Goal: Contribute content: Add original content to the website for others to see

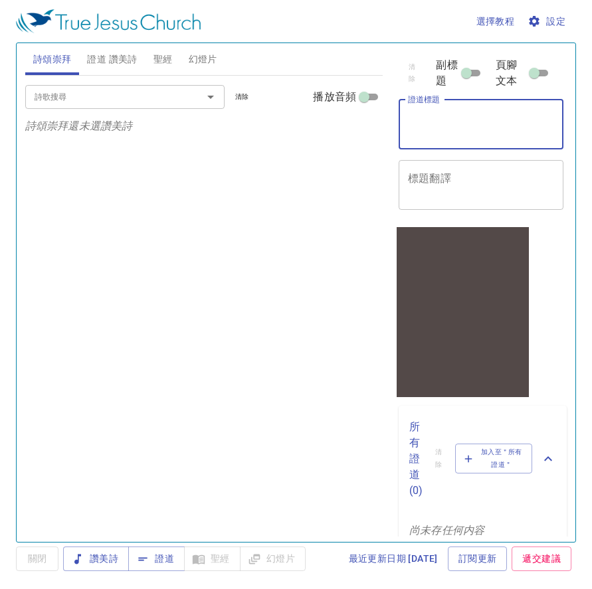
click at [412, 135] on textarea "證道標題" at bounding box center [481, 124] width 146 height 25
click at [420, 131] on textarea "證道標題" at bounding box center [481, 124] width 146 height 25
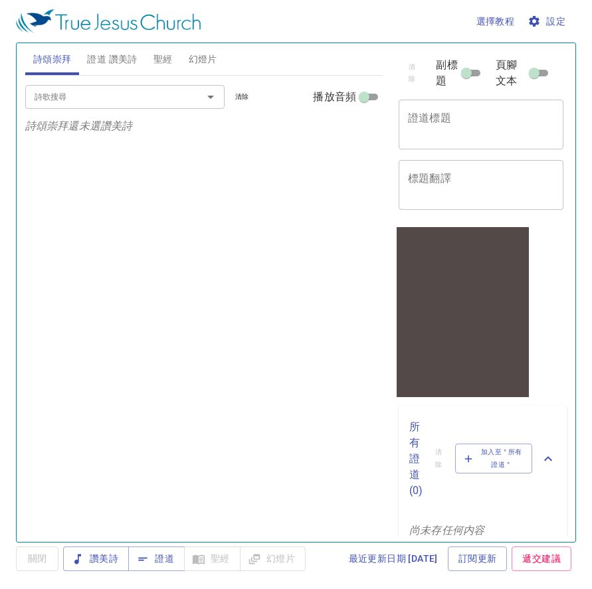
click at [418, 135] on textarea "證道標題" at bounding box center [481, 124] width 146 height 25
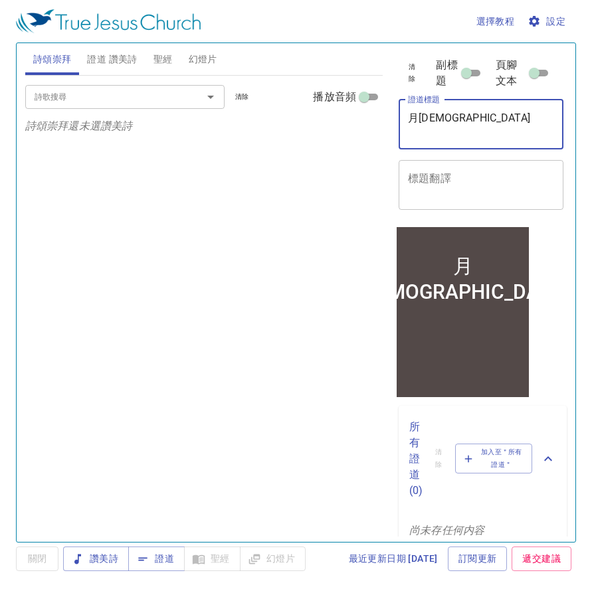
type textarea "月[DEMOGRAPHIC_DATA]"
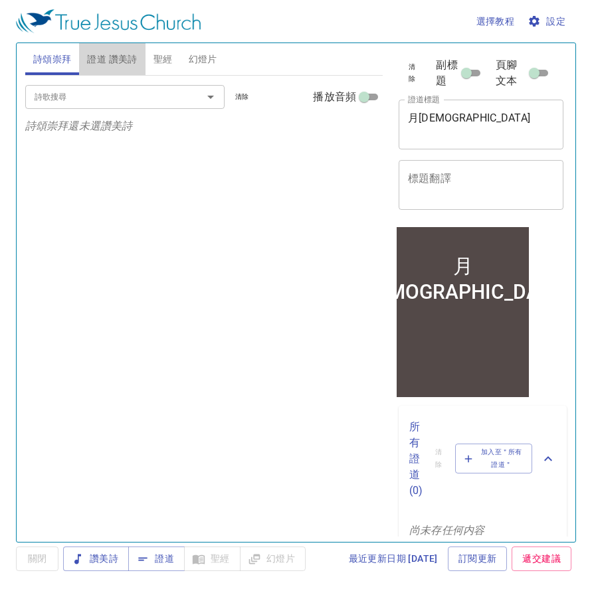
click at [116, 55] on span "證道 讚美詩" at bounding box center [112, 59] width 50 height 17
click at [56, 58] on span "詩頌崇拜" at bounding box center [52, 59] width 39 height 17
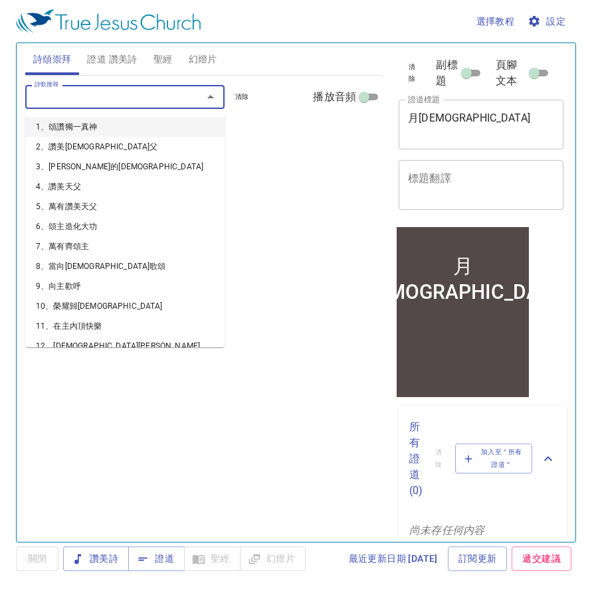
click at [66, 97] on input "詩歌搜尋" at bounding box center [105, 96] width 152 height 15
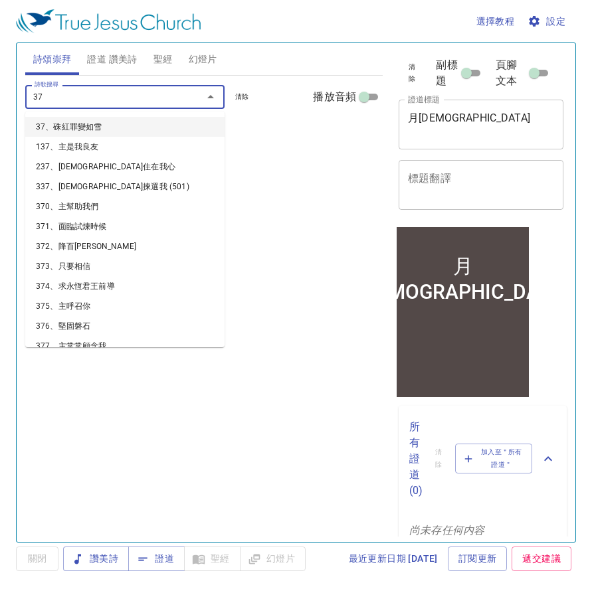
type input "375"
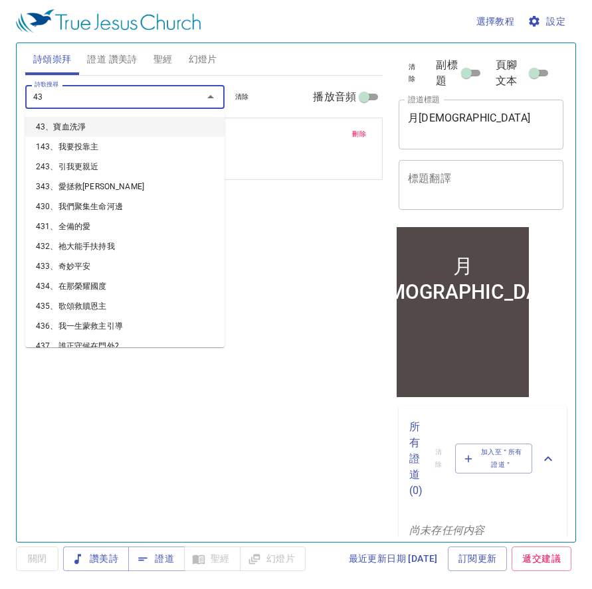
type input "437"
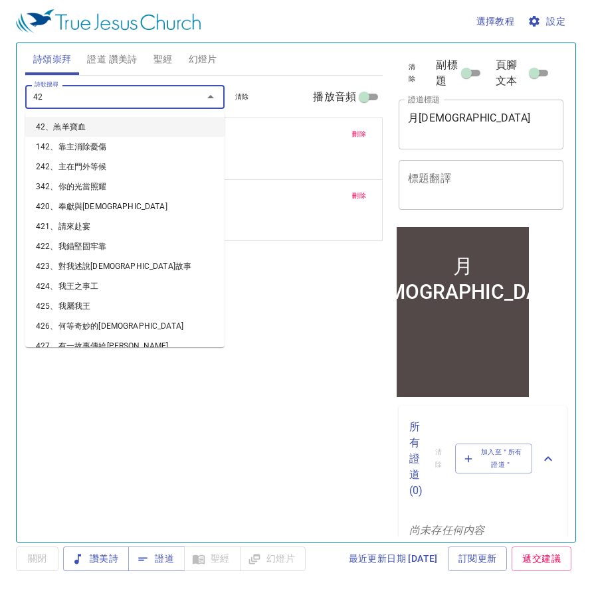
type input "421"
type input "423"
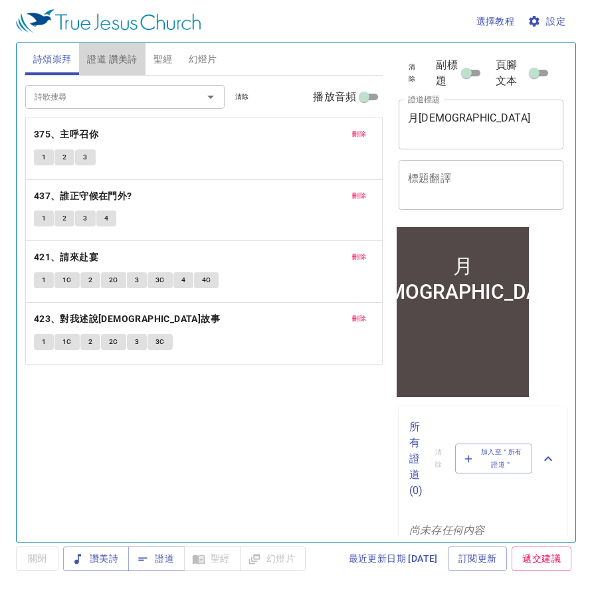
click at [128, 57] on span "證道 讚美詩" at bounding box center [112, 59] width 50 height 17
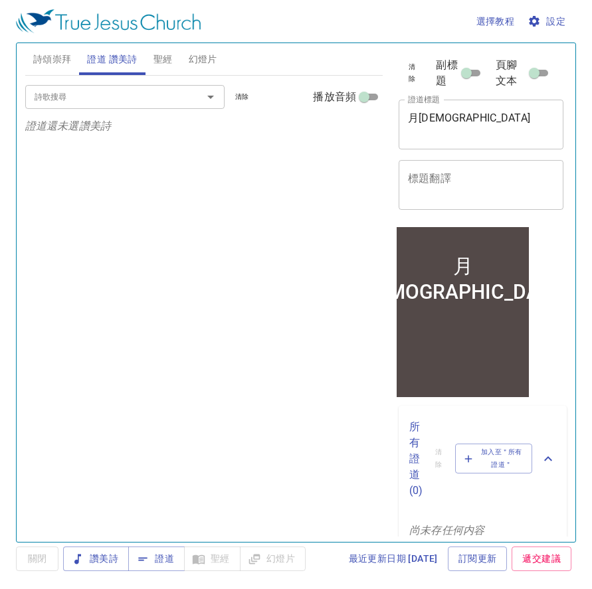
click at [274, 42] on div "詩頌崇拜 證道 讚美詩 聖經 幻燈片 詩歌搜尋 詩歌搜尋 清除 播放音頻 刪除 375、主呼召你 1 2 3 刪除 437、誰正守候在門外? 1 2 3 4 …" at bounding box center [296, 292] width 560 height 500
click at [139, 99] on input "詩歌搜尋" at bounding box center [105, 96] width 152 height 15
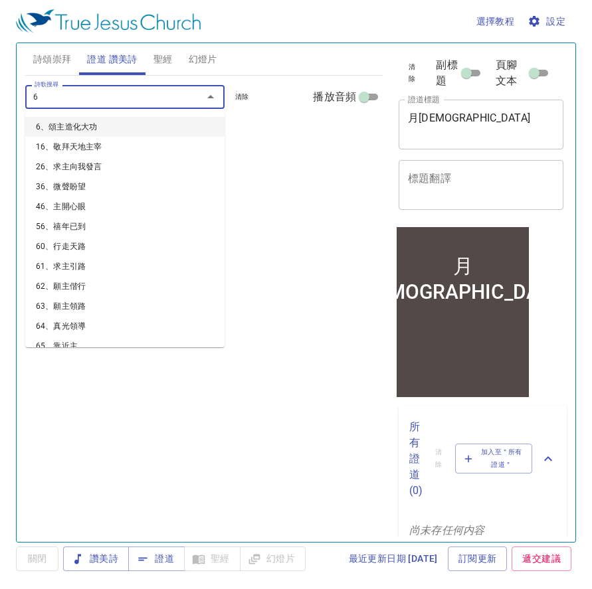
type input "67"
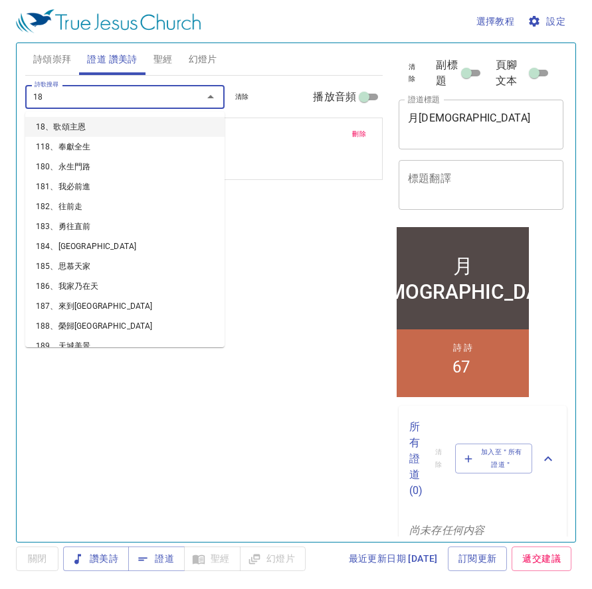
type input "180"
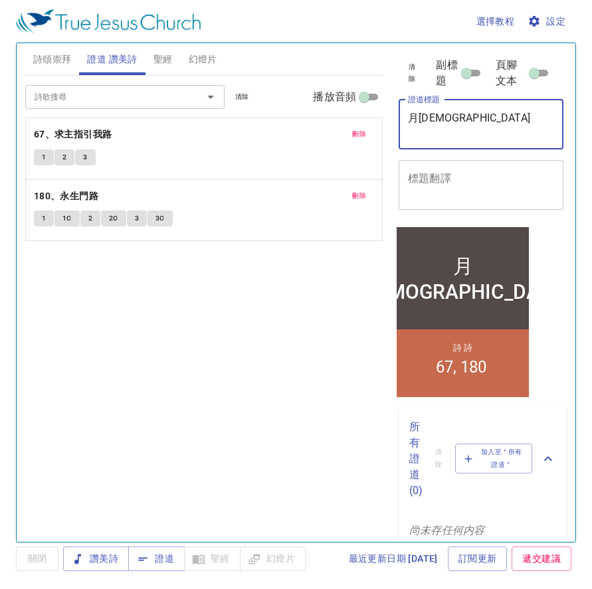
click at [463, 137] on textarea "月[DEMOGRAPHIC_DATA]" at bounding box center [481, 124] width 146 height 25
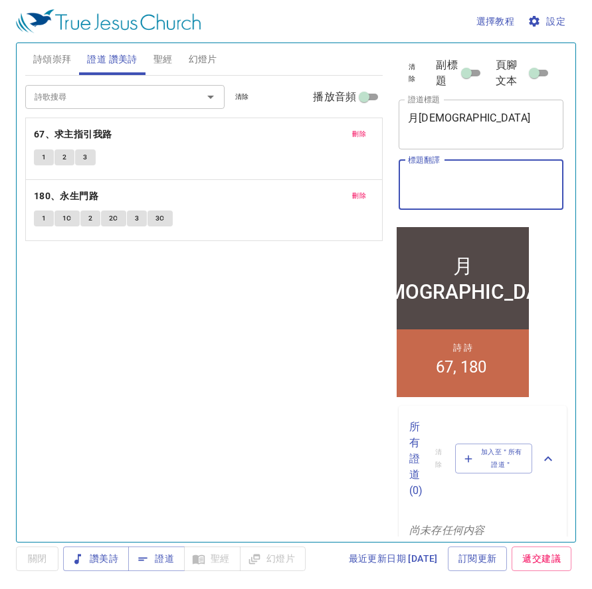
click at [443, 197] on textarea "標題翻譯" at bounding box center [481, 184] width 146 height 25
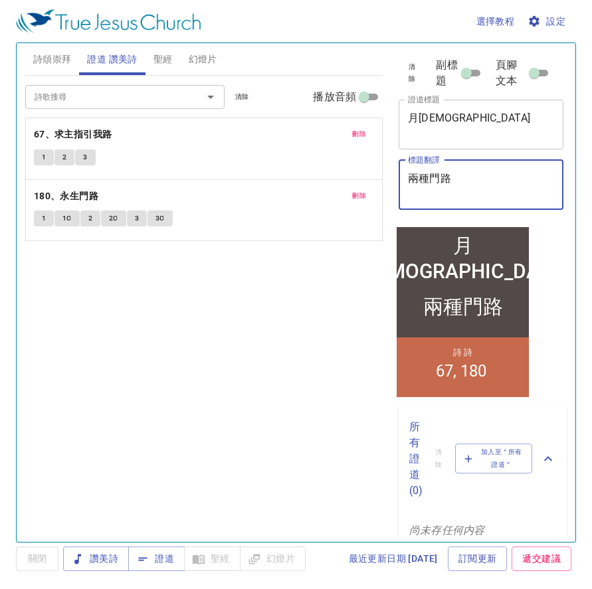
type textarea "兩種門路"
click at [366, 293] on div "詩歌搜尋 詩歌搜尋 清除 播放音頻 刪除 67、求主指引我路 1 2 3 刪除 180、永生門路 1 1C 2 2C 3 3C" at bounding box center [203, 303] width 357 height 455
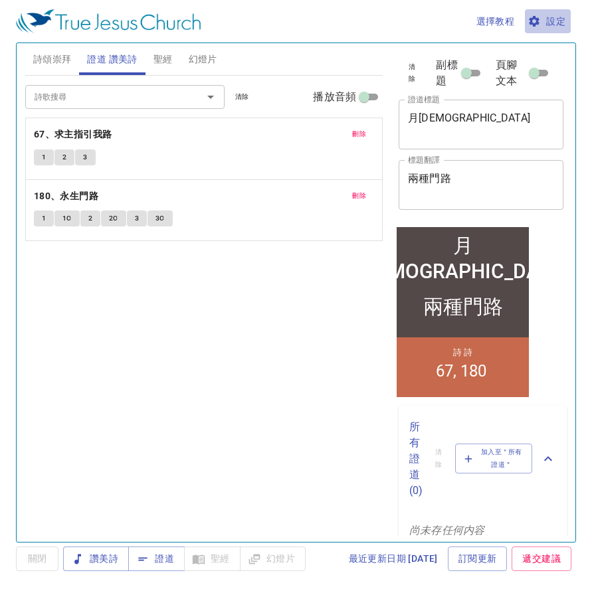
click at [551, 20] on span "設定" at bounding box center [547, 21] width 35 height 17
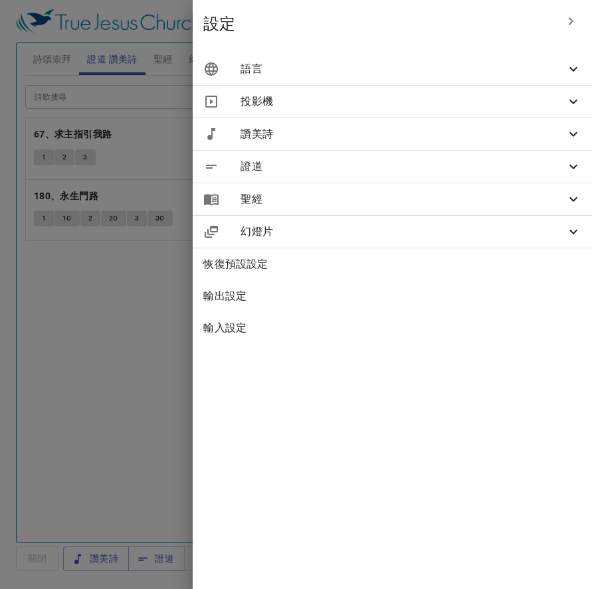
click at [573, 70] on icon at bounding box center [573, 69] width 16 height 16
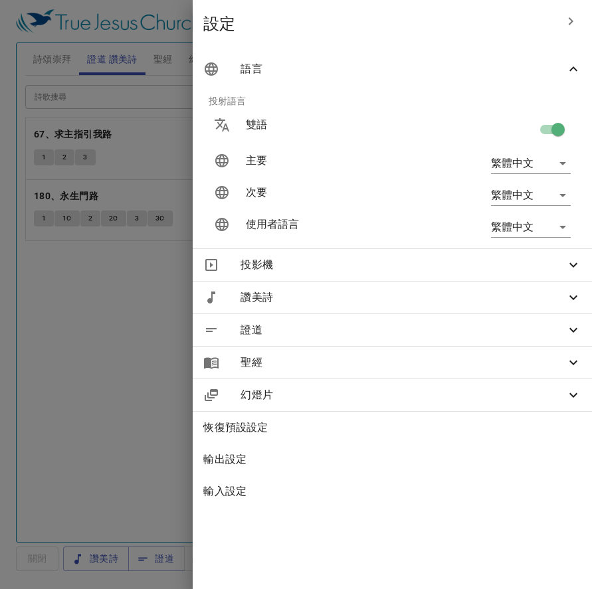
click at [553, 136] on input "checkbox" at bounding box center [558, 132] width 76 height 25
checkbox input "false"
click at [553, 136] on input "checkbox" at bounding box center [545, 132] width 76 height 25
checkbox input "true"
type input "en"
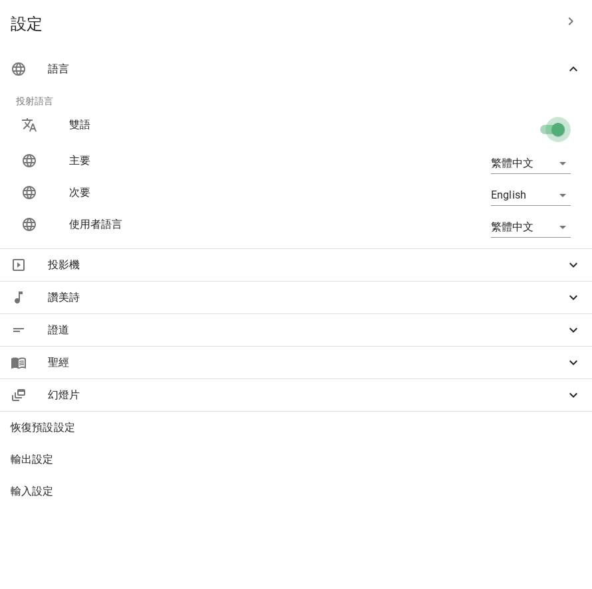
click at [553, 136] on input "checkbox" at bounding box center [558, 132] width 76 height 25
checkbox input "false"
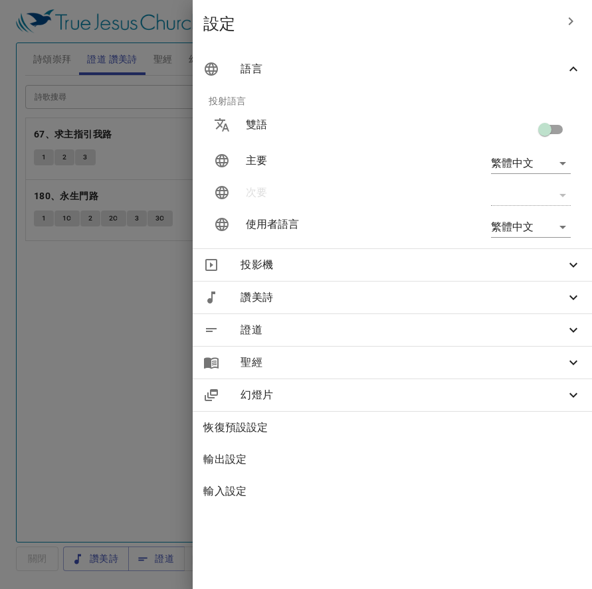
click at [567, 19] on icon "button" at bounding box center [570, 21] width 16 height 16
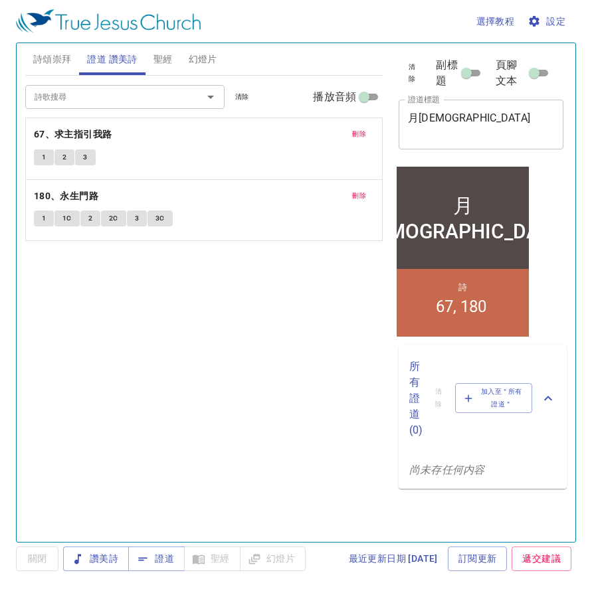
click at [457, 120] on textarea "月佈道會" at bounding box center [481, 124] width 146 height 25
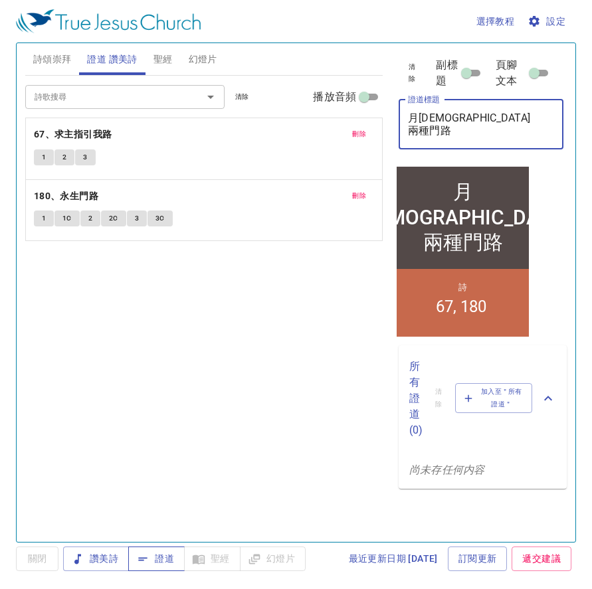
type textarea "月佈道會 兩種門路"
click at [161, 562] on span "證道" at bounding box center [156, 558] width 35 height 17
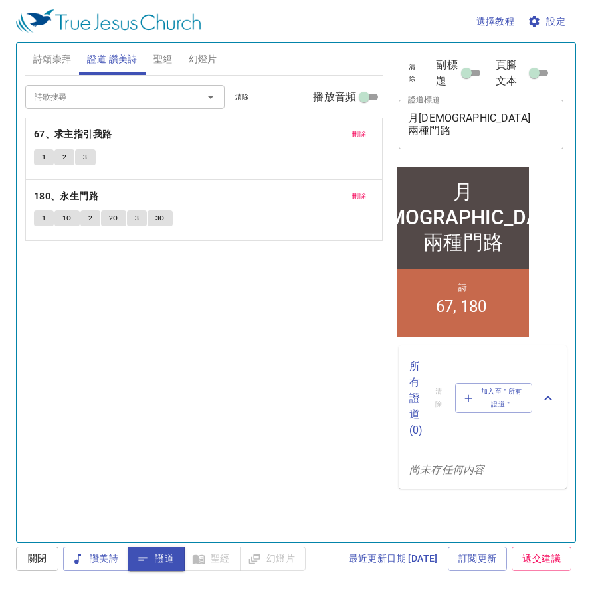
click at [364, 18] on div "選擇教程 設定" at bounding box center [293, 21] width 554 height 42
click at [426, 129] on textarea "月佈道會 兩種門路" at bounding box center [481, 124] width 146 height 25
type textarea "月佈道會 兩條門路"
drag, startPoint x: 410, startPoint y: 114, endPoint x: 452, endPoint y: 127, distance: 43.9
click at [452, 127] on textarea "月佈道會 兩條門路" at bounding box center [481, 124] width 146 height 25
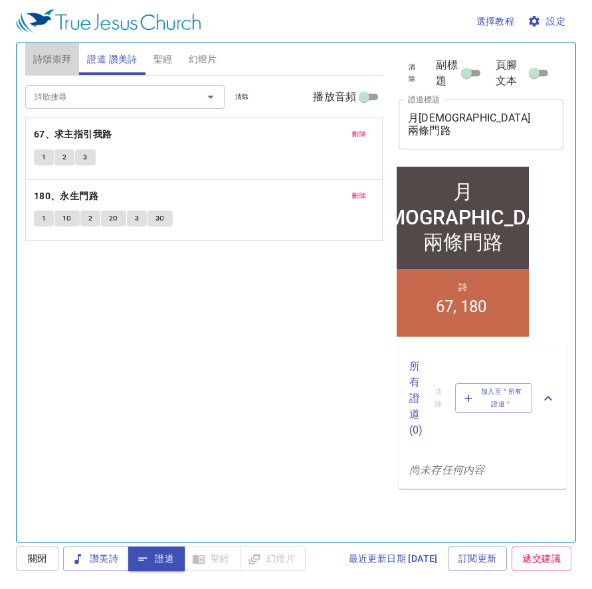
click at [48, 56] on span "詩頌崇拜" at bounding box center [52, 59] width 39 height 17
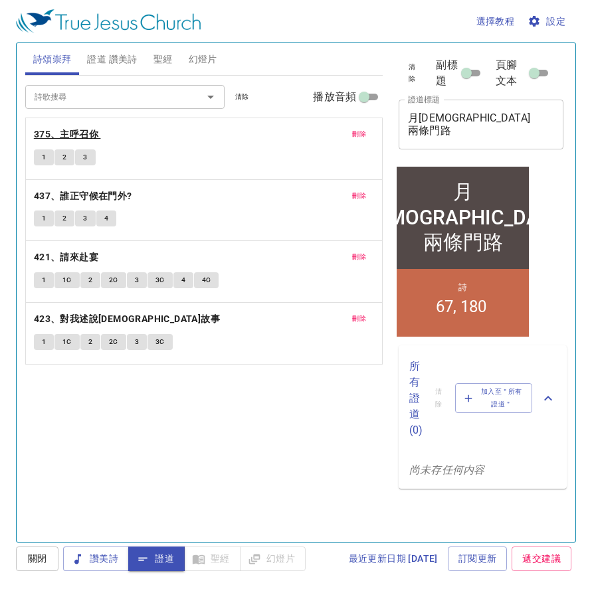
click at [59, 135] on b "375、主呼召你" at bounding box center [66, 134] width 64 height 17
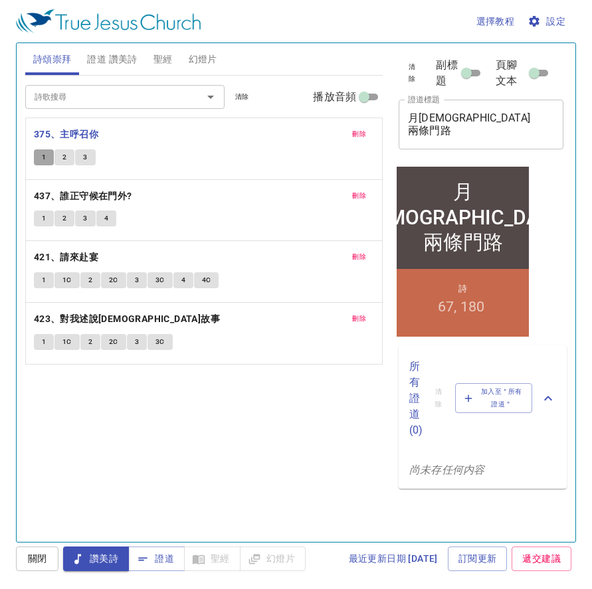
click at [44, 155] on span "1" at bounding box center [44, 157] width 4 height 12
click at [69, 157] on button "2" at bounding box center [64, 157] width 20 height 16
click at [357, 136] on span "刪除" at bounding box center [359, 134] width 14 height 12
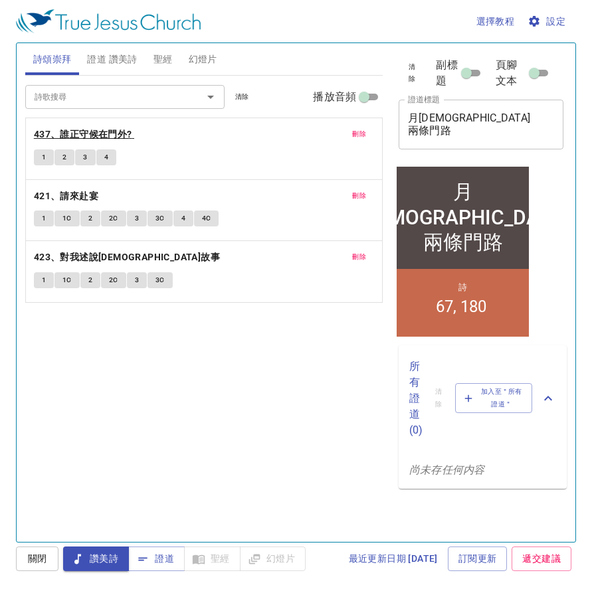
click at [96, 135] on b "437、誰正守候在門外?" at bounding box center [83, 134] width 98 height 17
click at [44, 157] on span "1" at bounding box center [44, 157] width 4 height 12
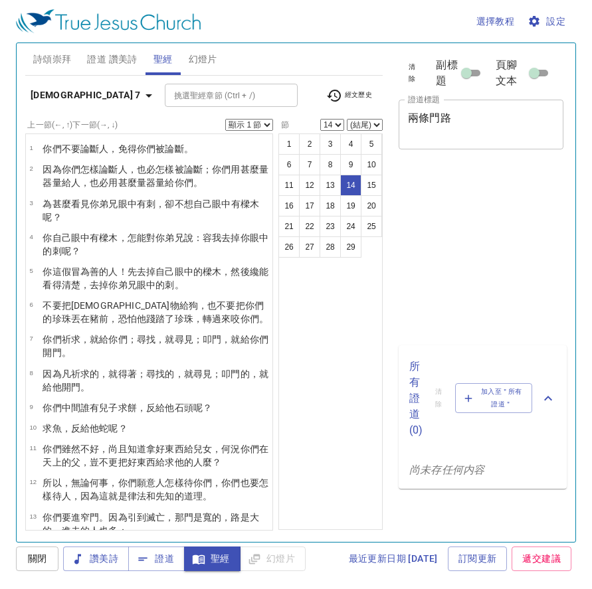
select select "14"
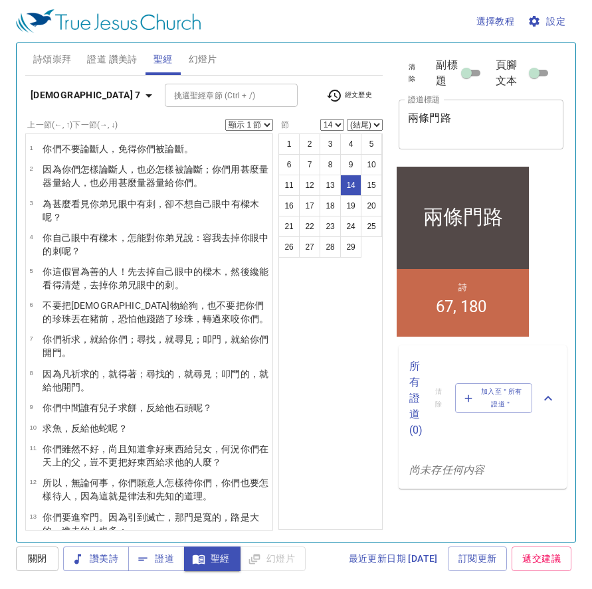
scroll to position [226, 0]
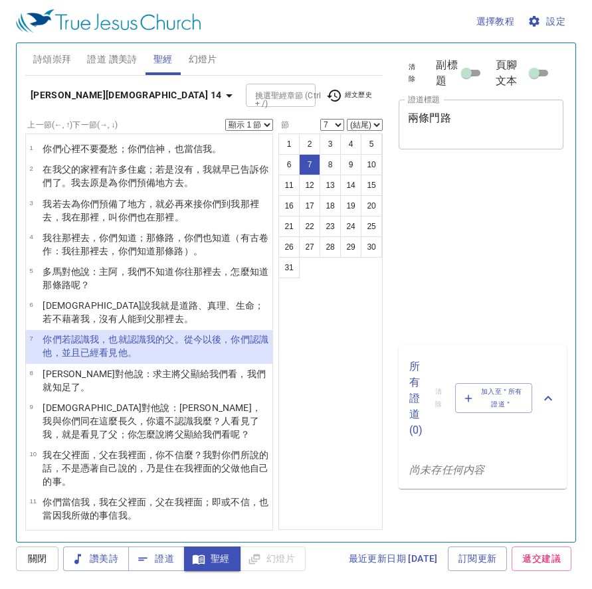
select select "7"
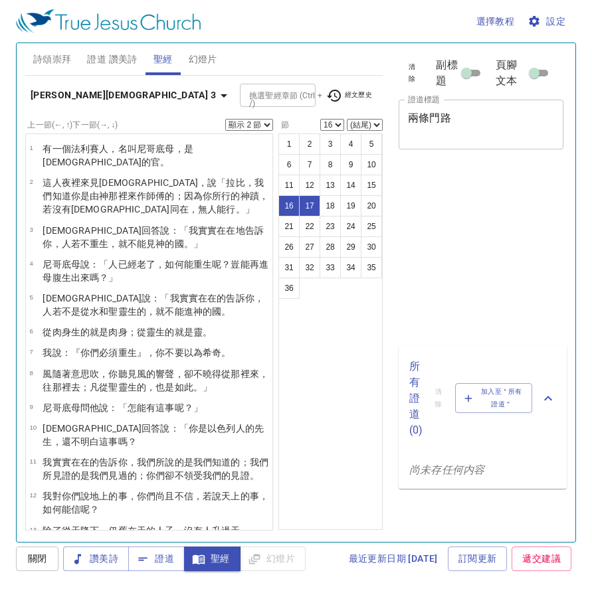
select select "2"
select select "16"
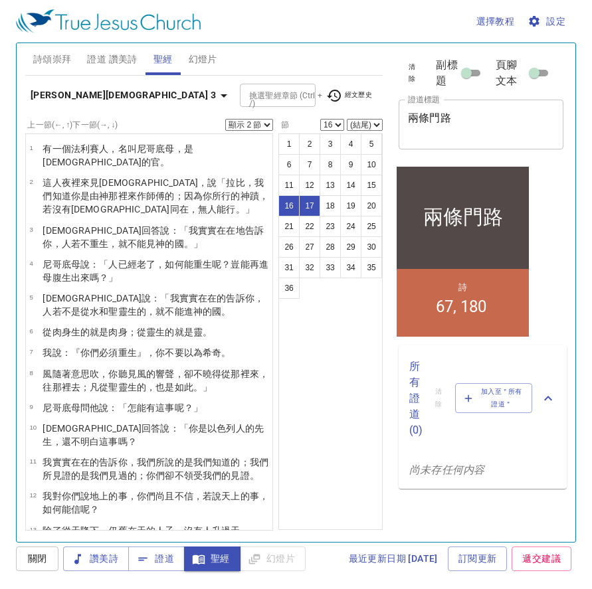
scroll to position [282, 0]
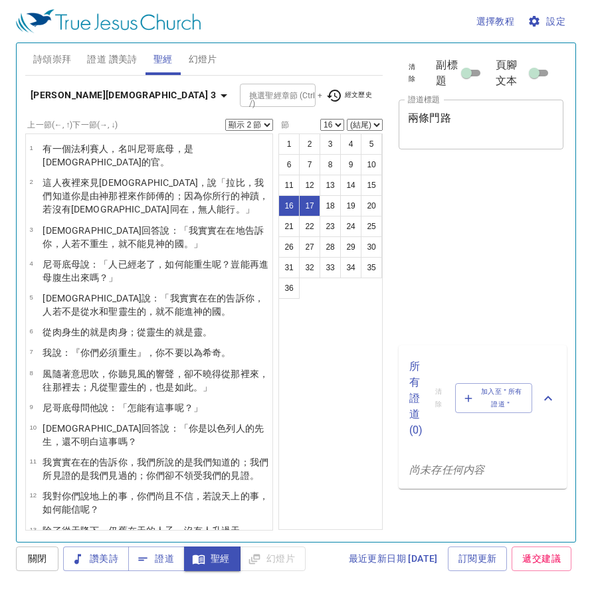
select select "2"
select select "16"
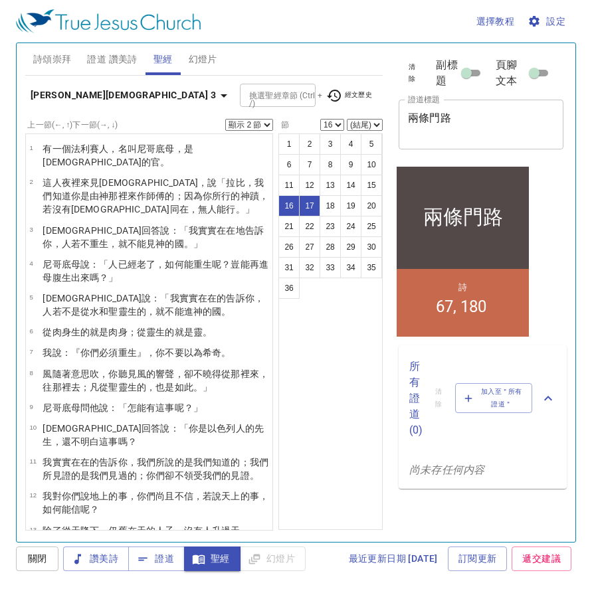
scroll to position [282, 0]
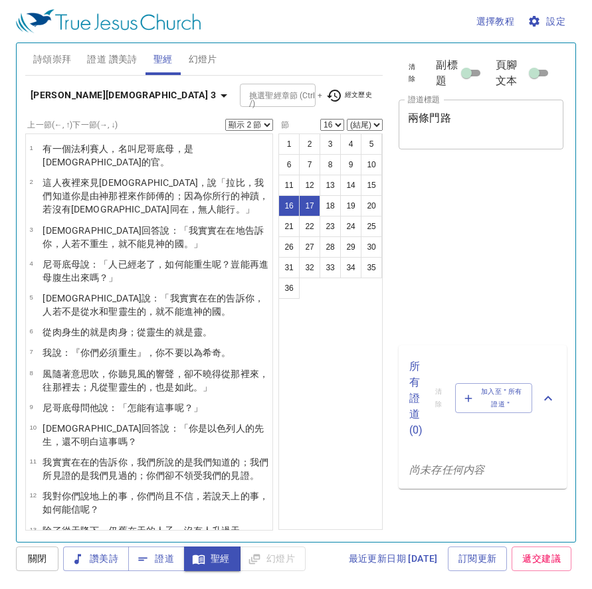
select select "2"
select select "16"
